Goal: Navigation & Orientation: Find specific page/section

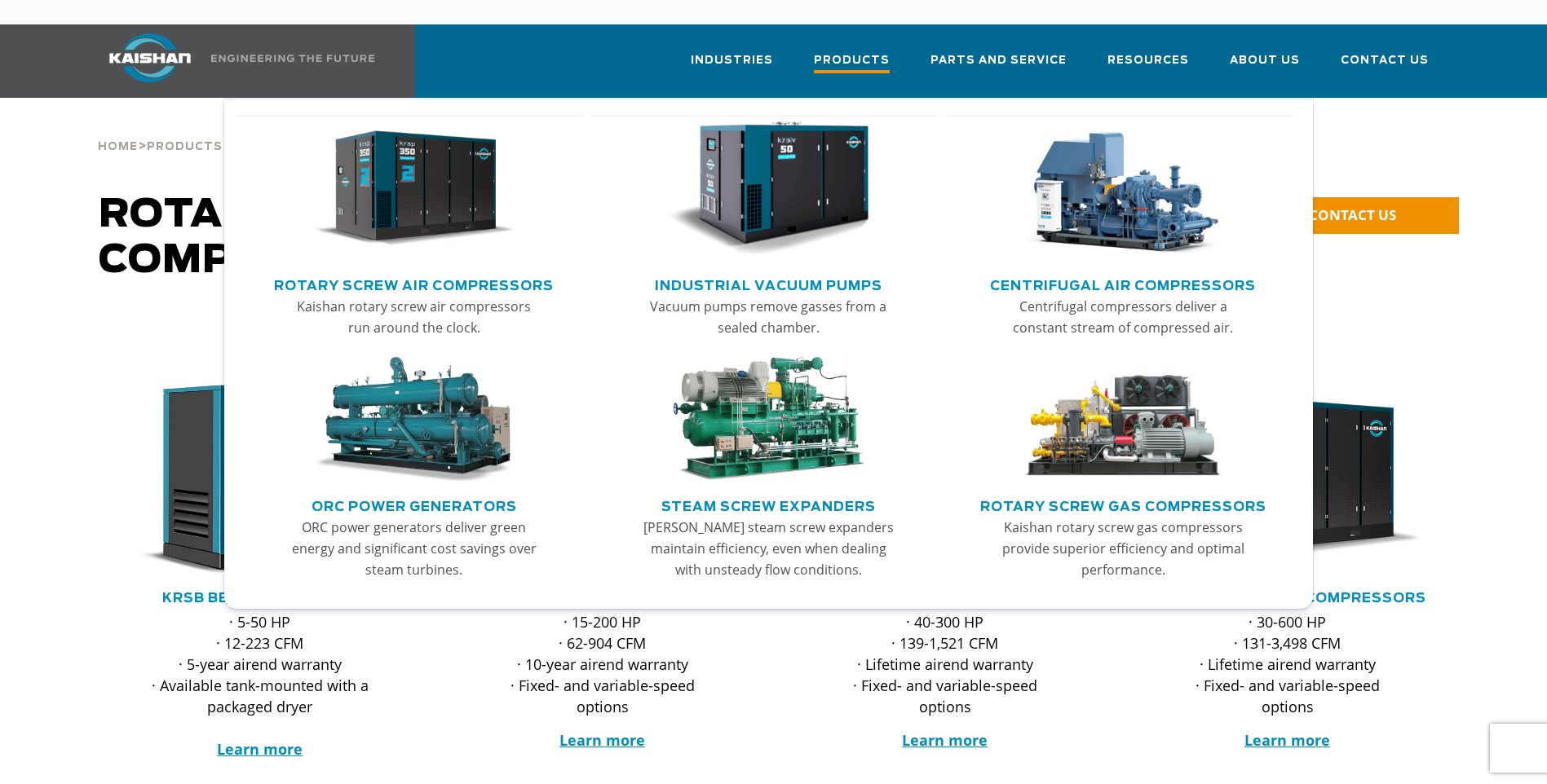
click at [872, 51] on span "Products" at bounding box center [852, 62] width 76 height 22
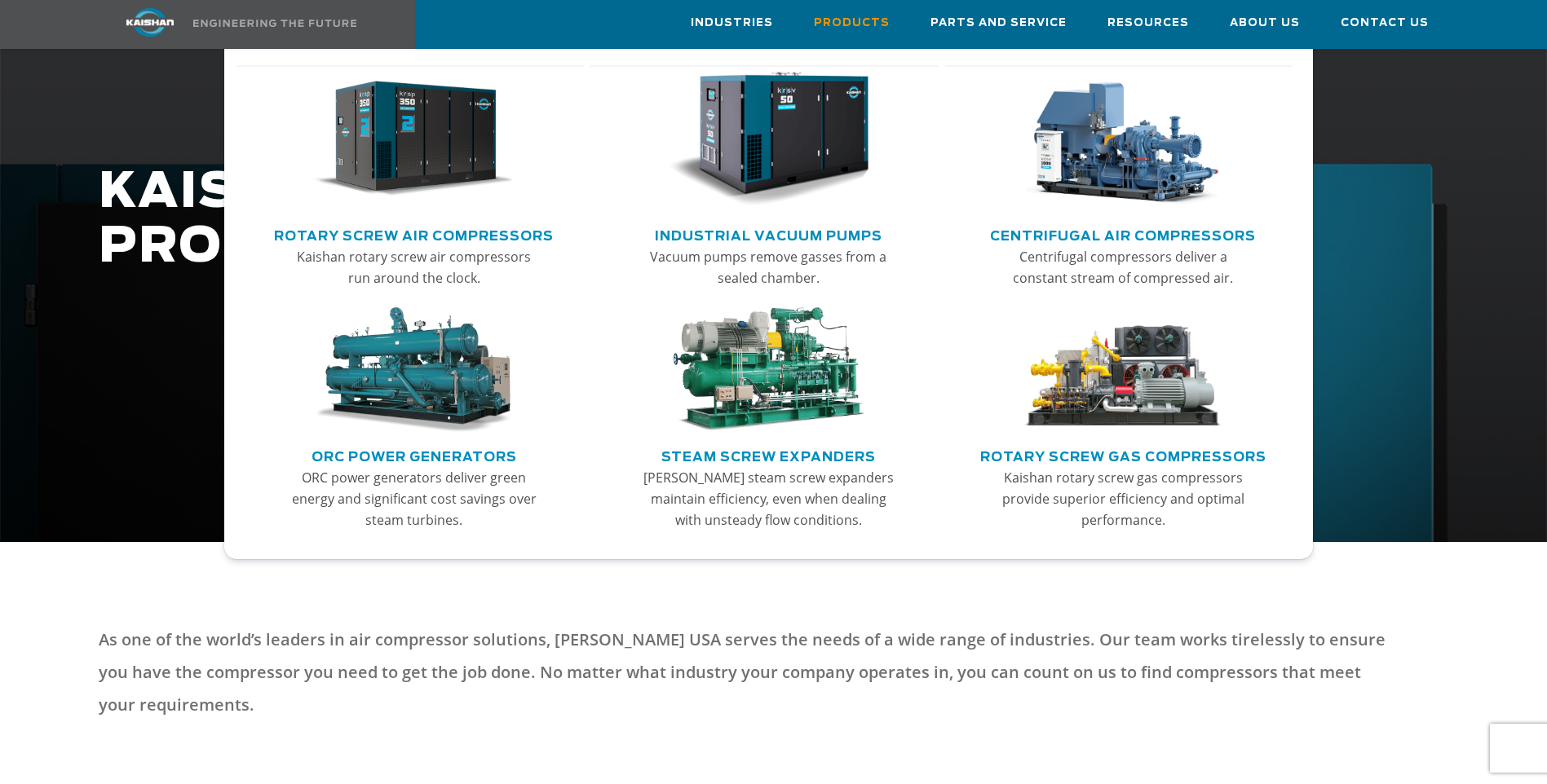
scroll to position [163, 0]
